Goal: Task Accomplishment & Management: Complete application form

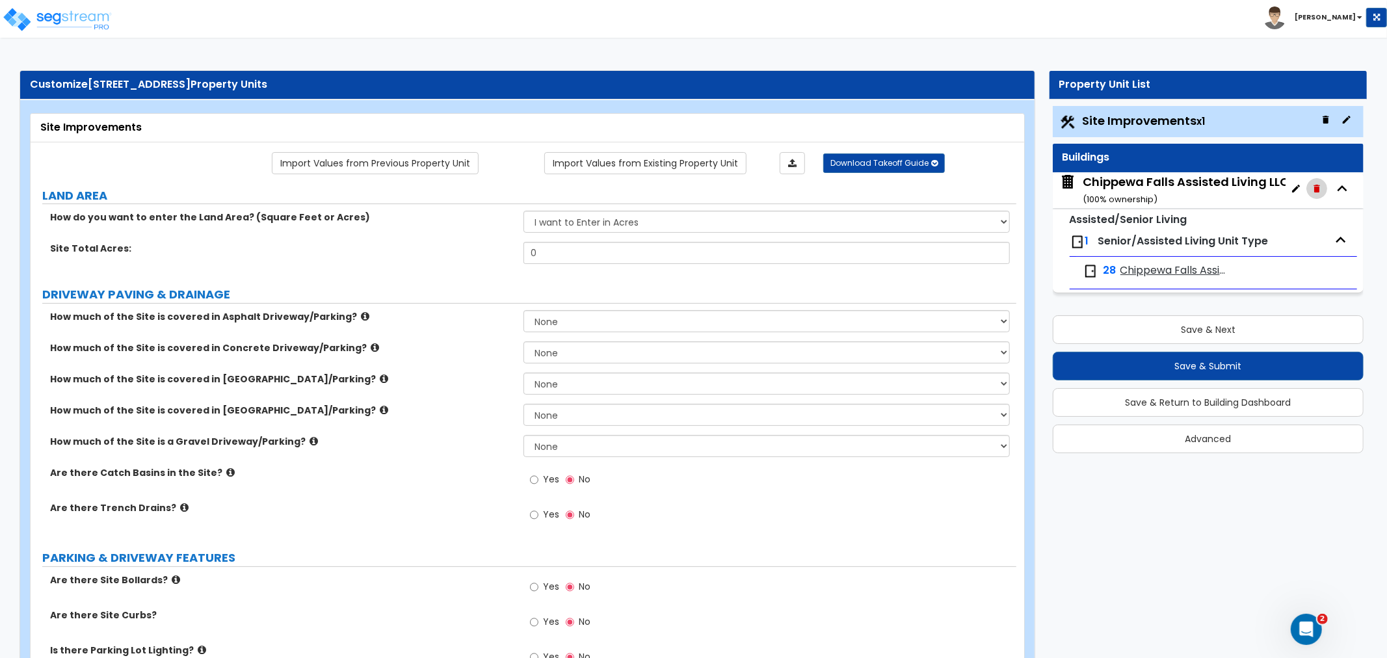
click at [1324, 192] on button "button" at bounding box center [1317, 188] width 21 height 21
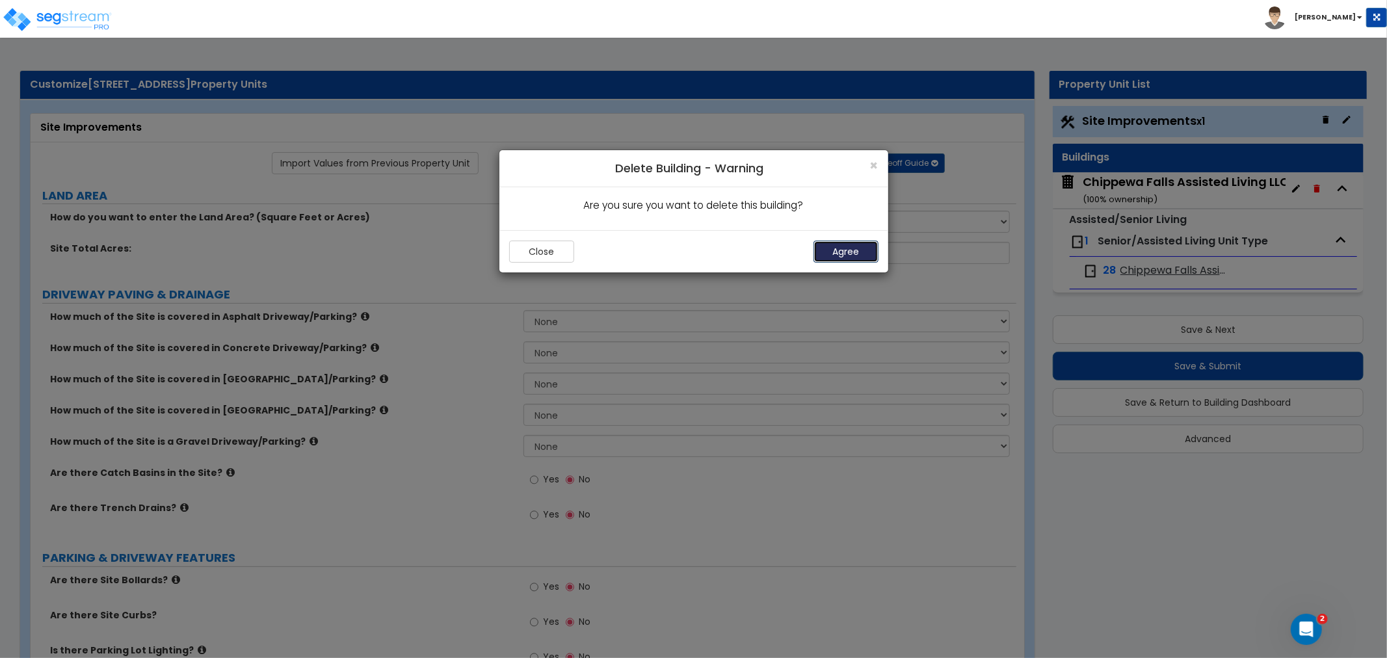
click at [848, 256] on button "Agree" at bounding box center [846, 252] width 65 height 22
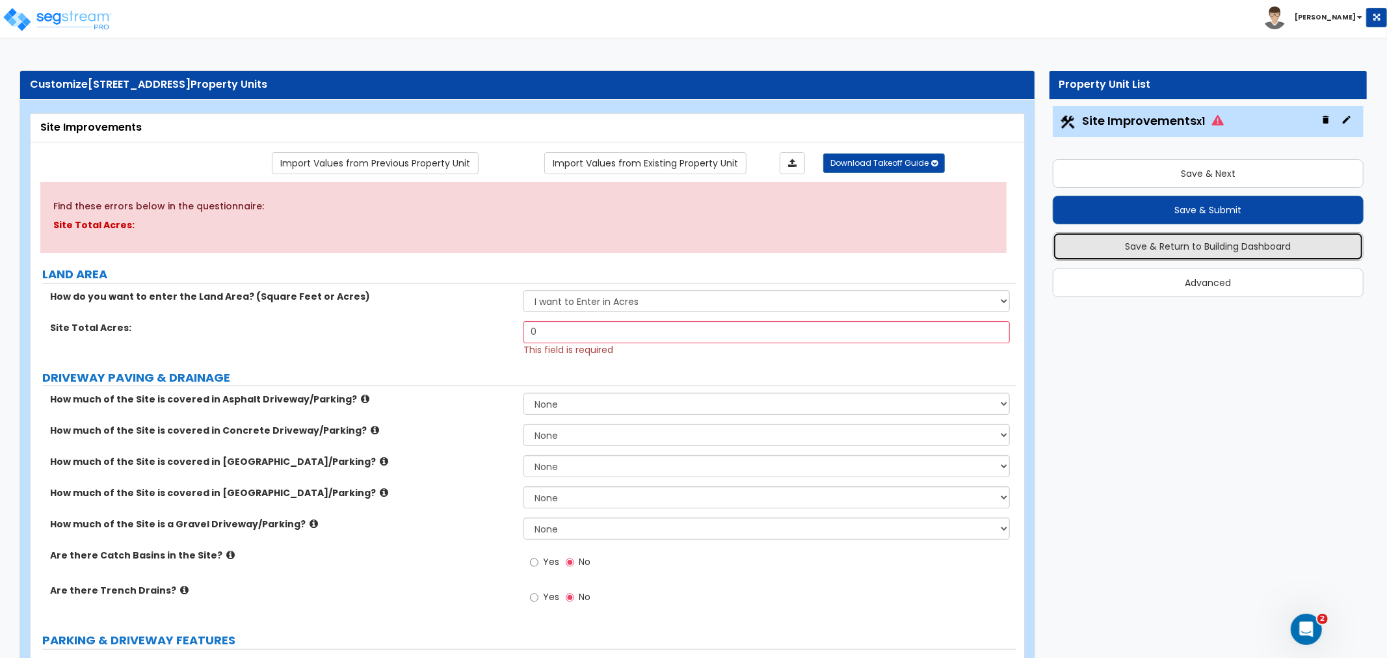
click at [1210, 243] on button "Save & Return to Building Dashboard" at bounding box center [1208, 246] width 311 height 29
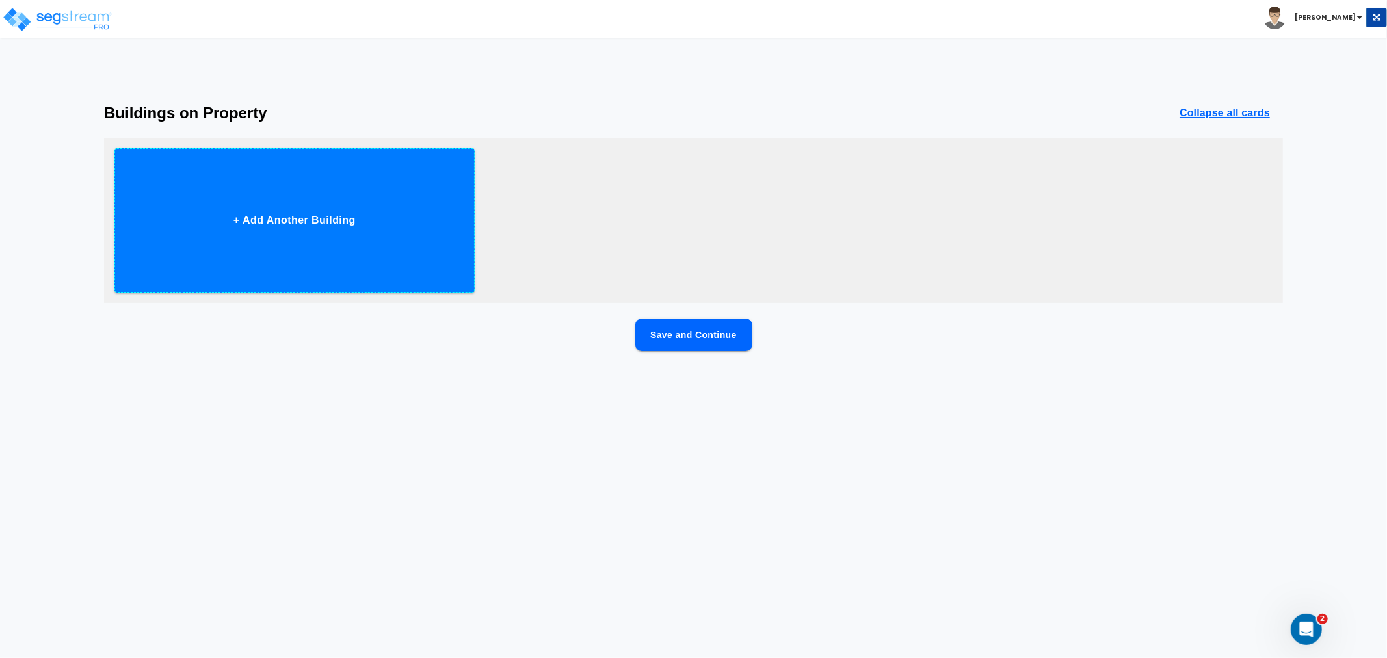
click at [366, 252] on button "+ Add Another Building" at bounding box center [294, 220] width 360 height 144
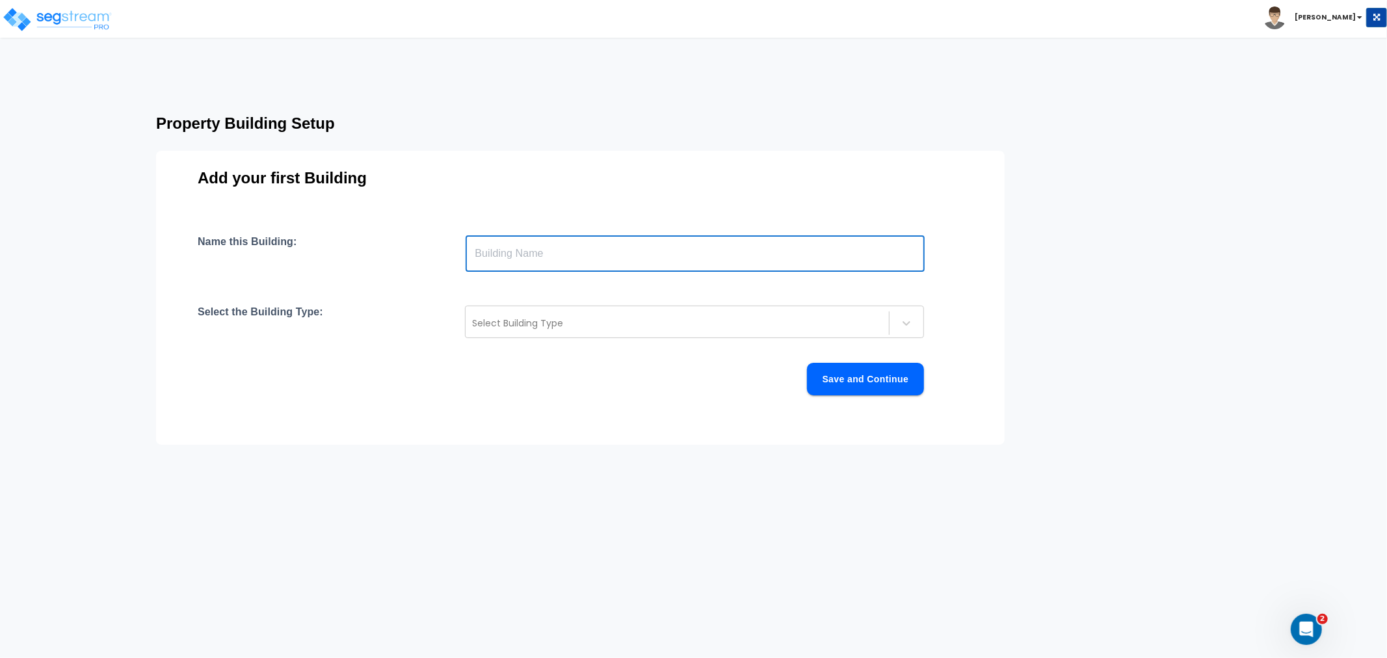
click at [521, 265] on input "text" at bounding box center [695, 253] width 459 height 36
paste input "300 Bridgewater Ave"
type input "300 Bridgewater Avenue"
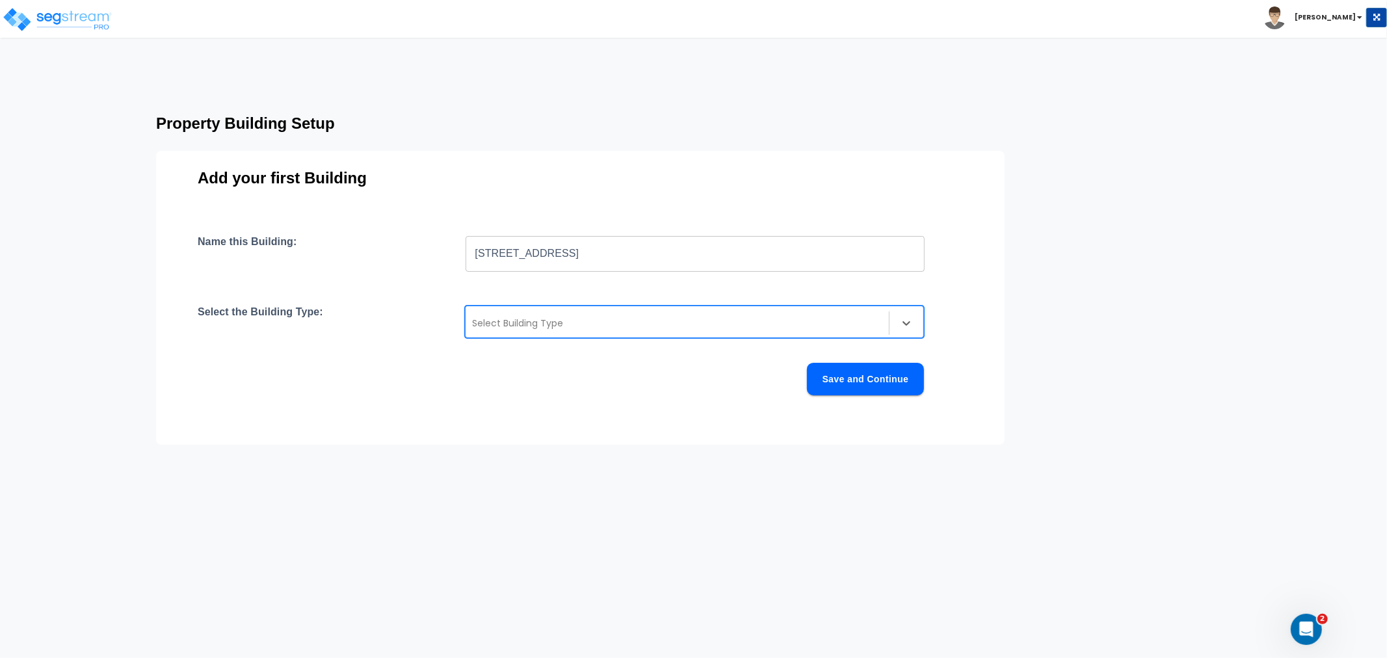
click at [559, 332] on div "Select Building Type" at bounding box center [677, 323] width 423 height 21
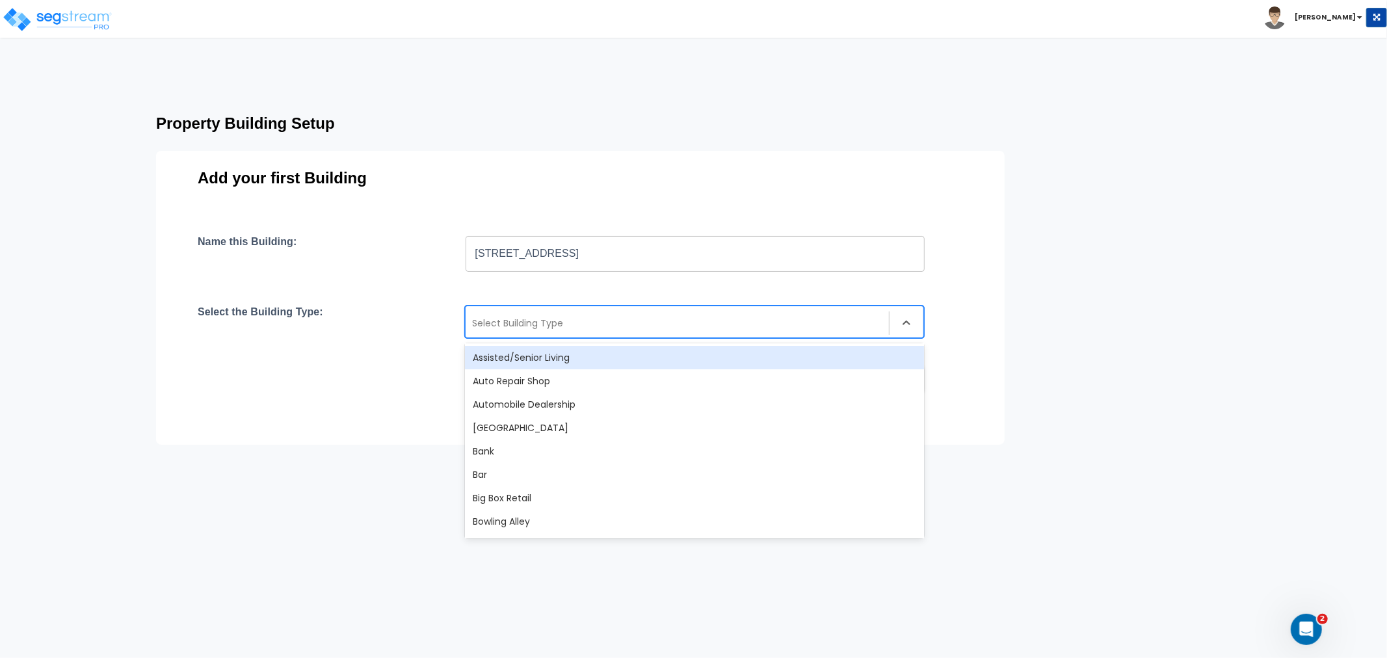
click at [553, 356] on div "Assisted/Senior Living" at bounding box center [694, 357] width 459 height 23
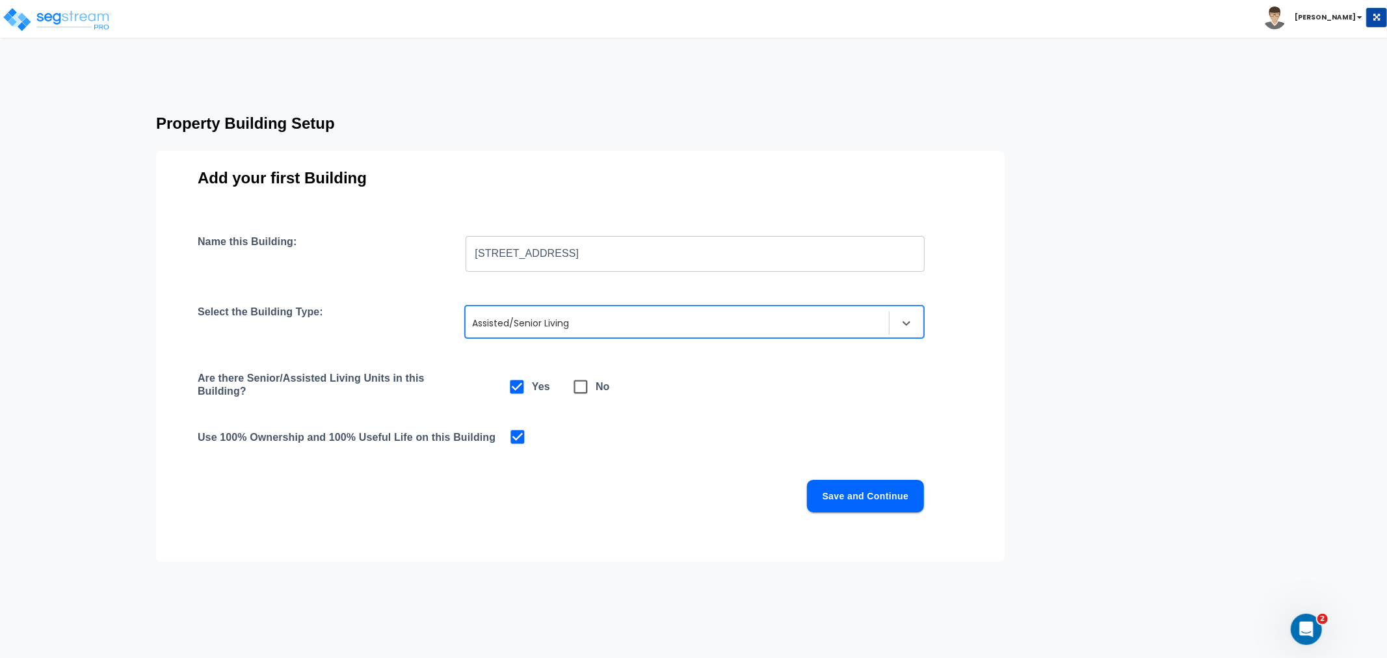
click at [867, 503] on button "Save and Continue" at bounding box center [865, 496] width 117 height 33
